Goal: Information Seeking & Learning: Learn about a topic

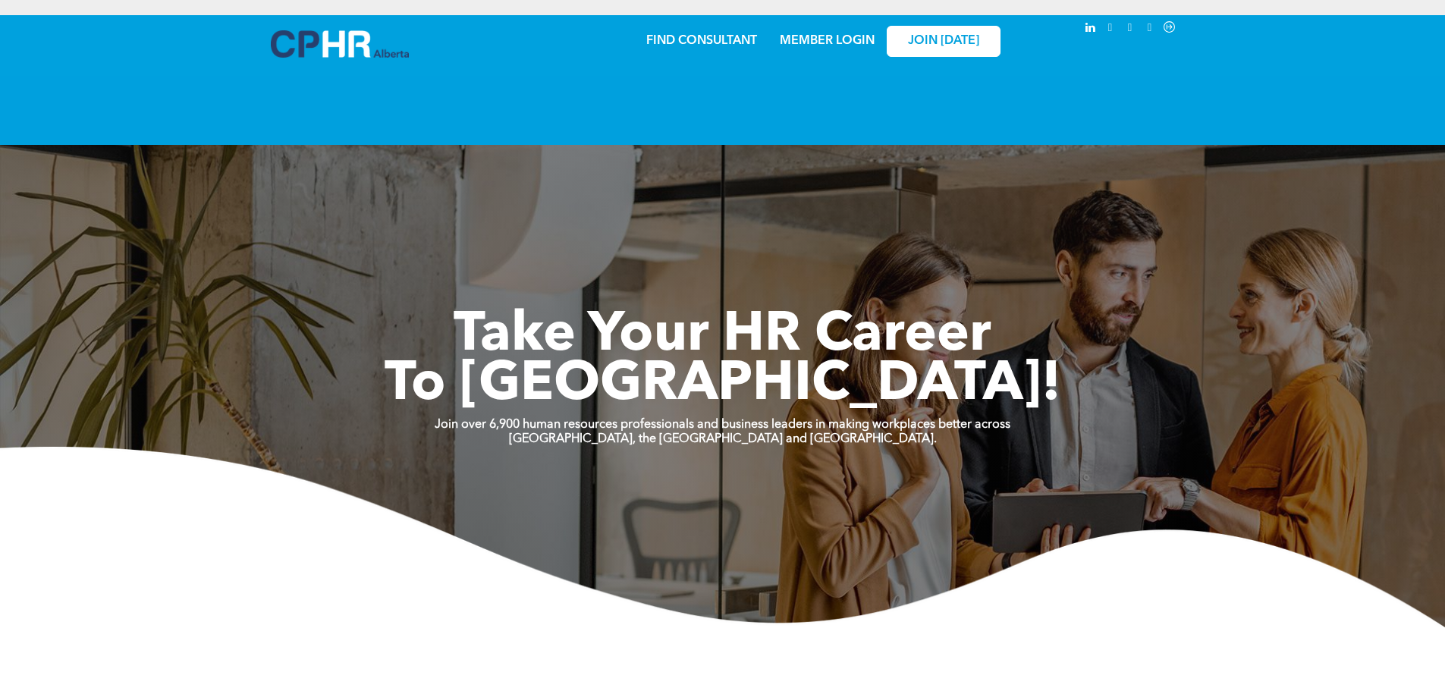
click at [815, 36] on div "Share by:" at bounding box center [672, 31] width 1314 height 17
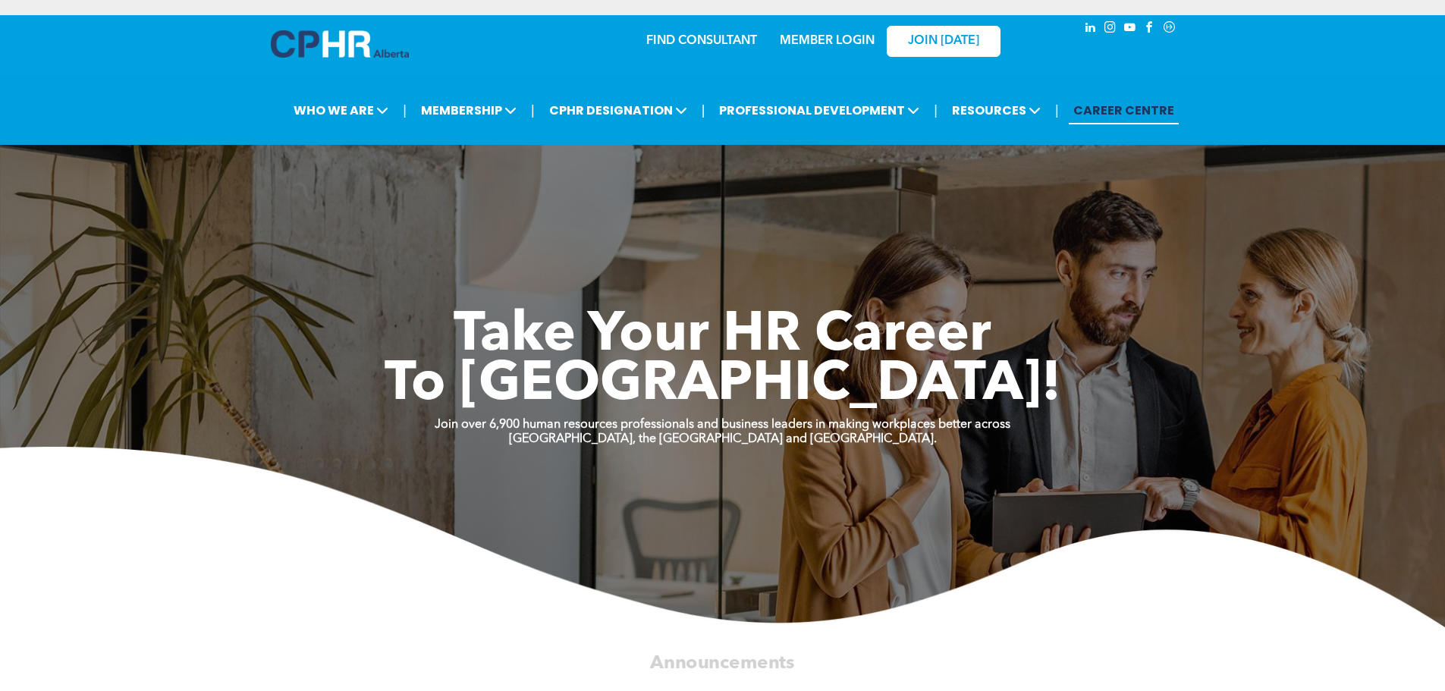
click at [819, 35] on link "MEMBER LOGIN" at bounding box center [827, 41] width 95 height 12
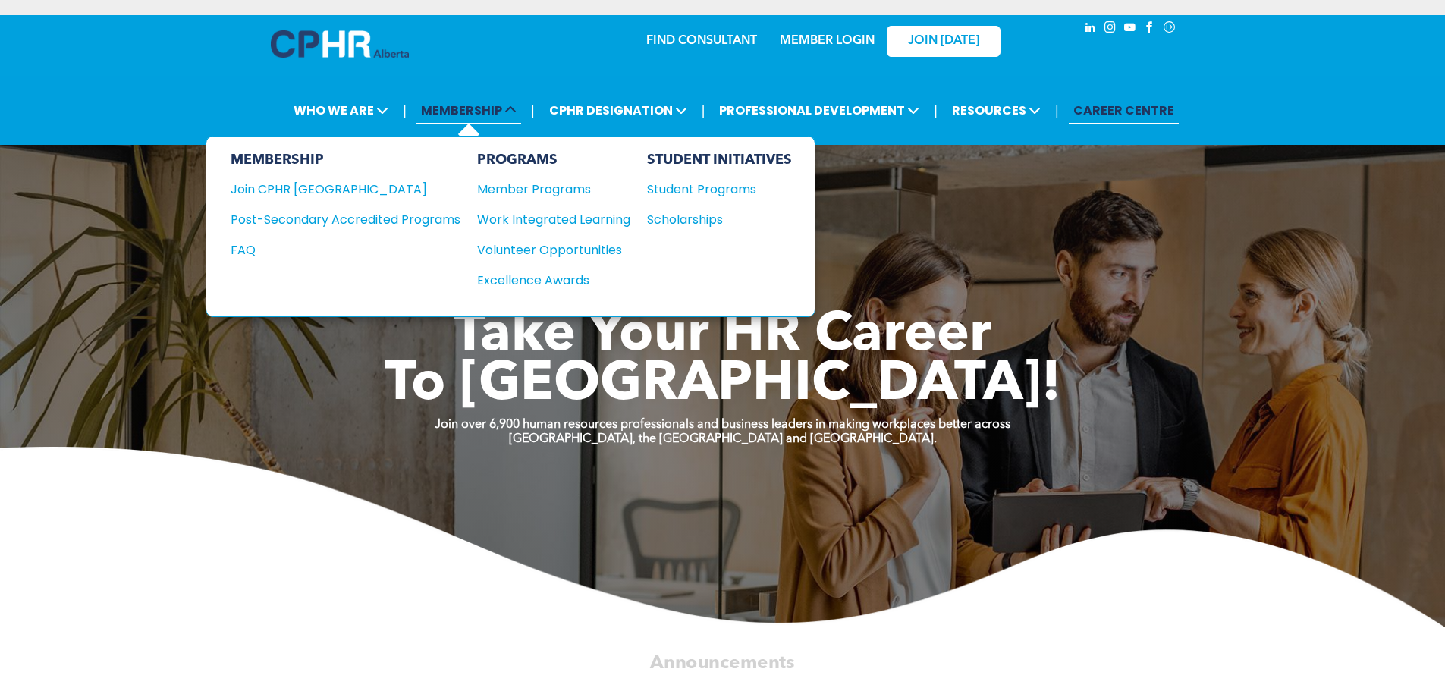
click at [468, 112] on span "MEMBERSHIP" at bounding box center [468, 110] width 105 height 28
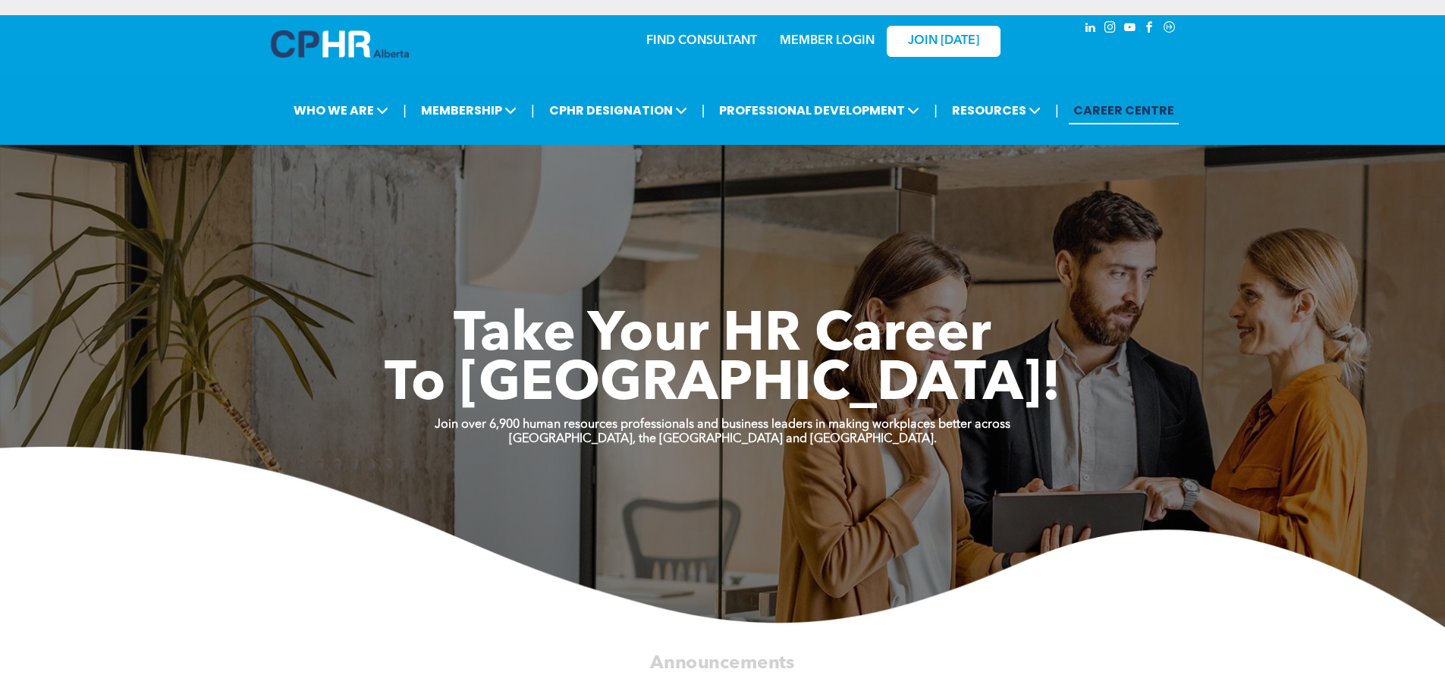
click at [838, 41] on link "MEMBER LOGIN" at bounding box center [827, 41] width 95 height 12
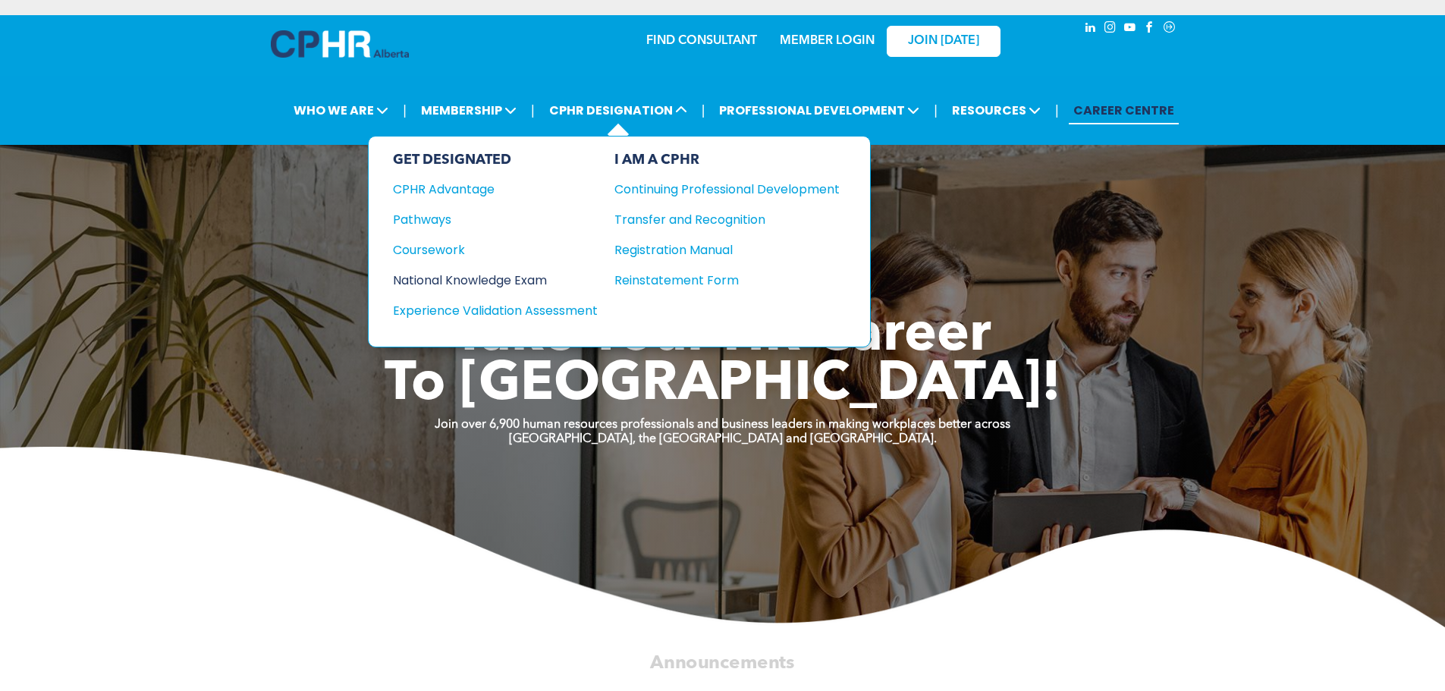
click at [484, 280] on div "National Knowledge Exam" at bounding box center [485, 280] width 184 height 19
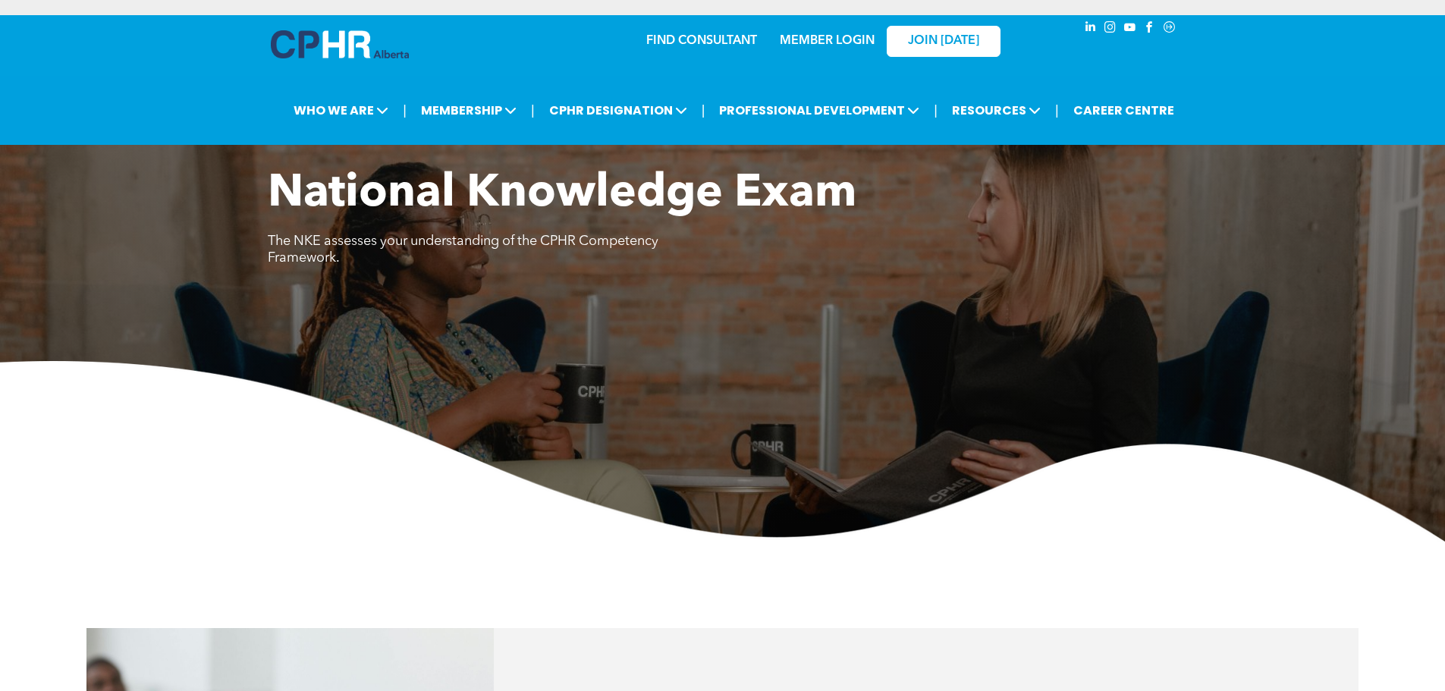
click at [805, 46] on link "MEMBER LOGIN" at bounding box center [827, 41] width 95 height 12
